Goal: Transaction & Acquisition: Subscribe to service/newsletter

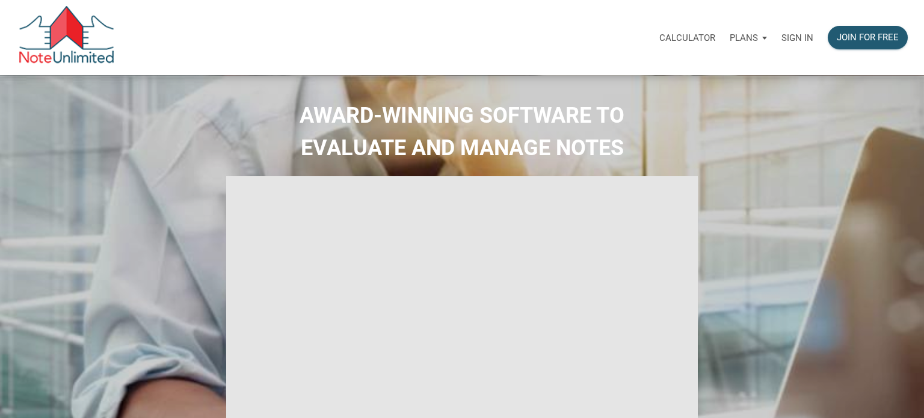
select select
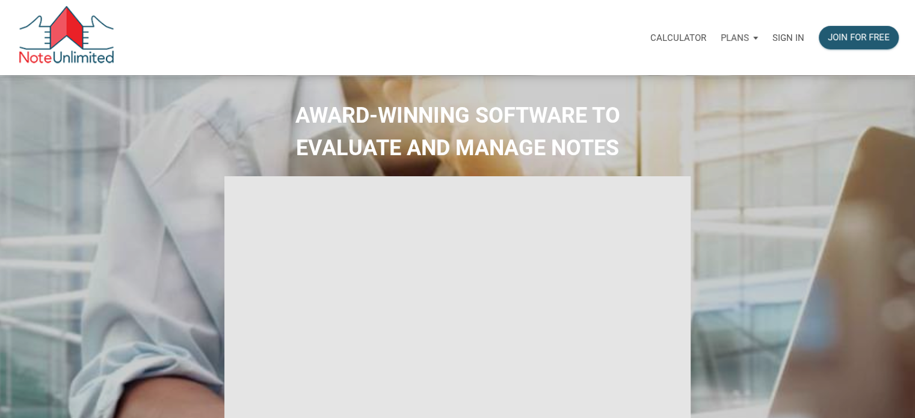
type input "Introduction to new features"
select select
click at [785, 34] on p "Sign in" at bounding box center [789, 37] width 32 height 11
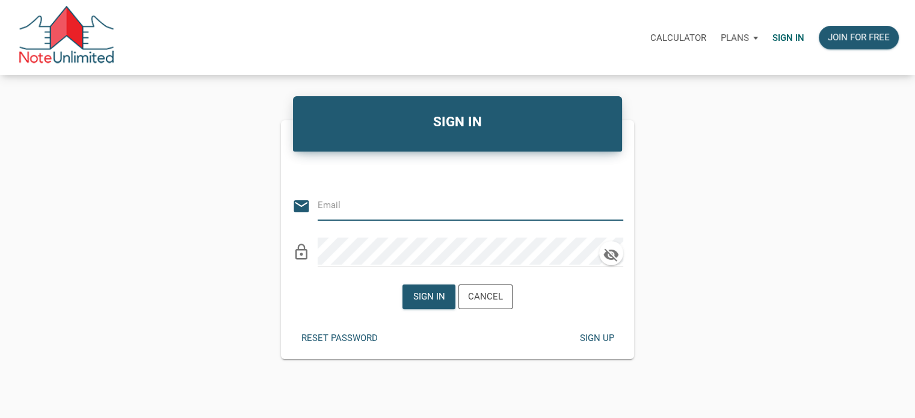
type input "[EMAIL_ADDRESS][DOMAIN_NAME]"
click at [611, 250] on icon "button" at bounding box center [611, 255] width 15 height 13
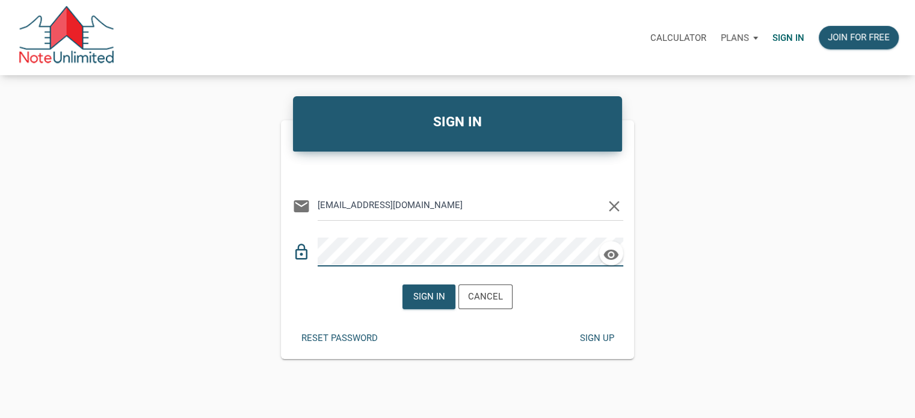
click at [688, 221] on div "SIGN IN Or Be Classical email [EMAIL_ADDRESS][DOMAIN_NAME] clear lock_outline S…" at bounding box center [457, 229] width 915 height 260
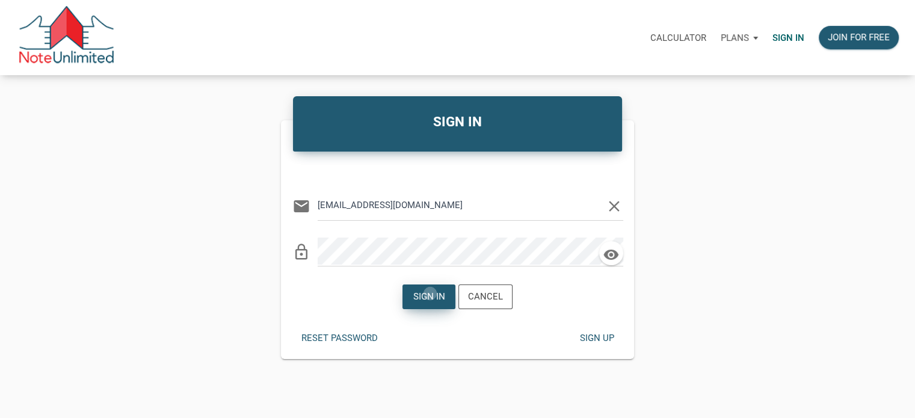
click at [431, 293] on div "Sign in" at bounding box center [429, 297] width 32 height 14
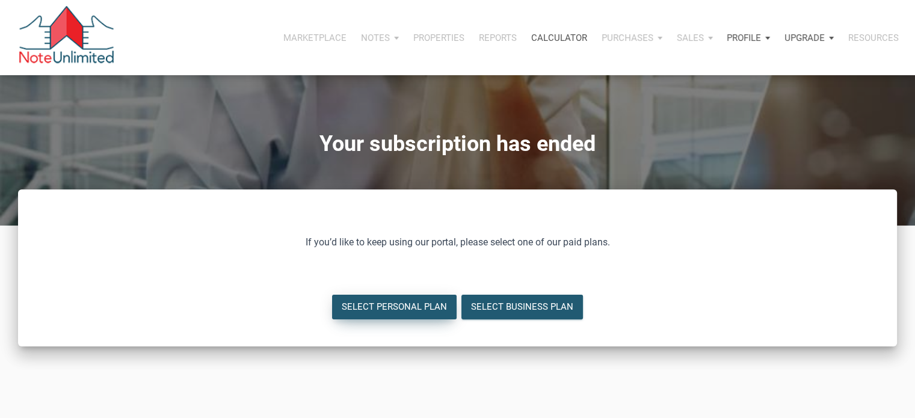
click at [420, 308] on div "Select Personal Plan" at bounding box center [394, 307] width 105 height 14
click at [416, 307] on div "Select Personal Plan" at bounding box center [394, 307] width 105 height 14
click at [530, 304] on div "Select Business Plan" at bounding box center [522, 307] width 102 height 14
click at [391, 305] on div "Select Personal Plan" at bounding box center [394, 307] width 105 height 14
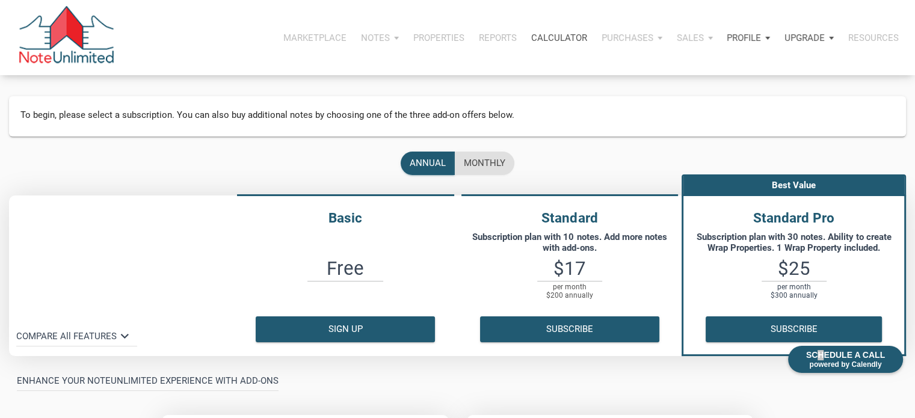
click at [822, 359] on div "SCHEDULE A CALL powered by Calendly" at bounding box center [845, 359] width 115 height 27
